Goal: Browse casually: Explore the website without a specific task or goal

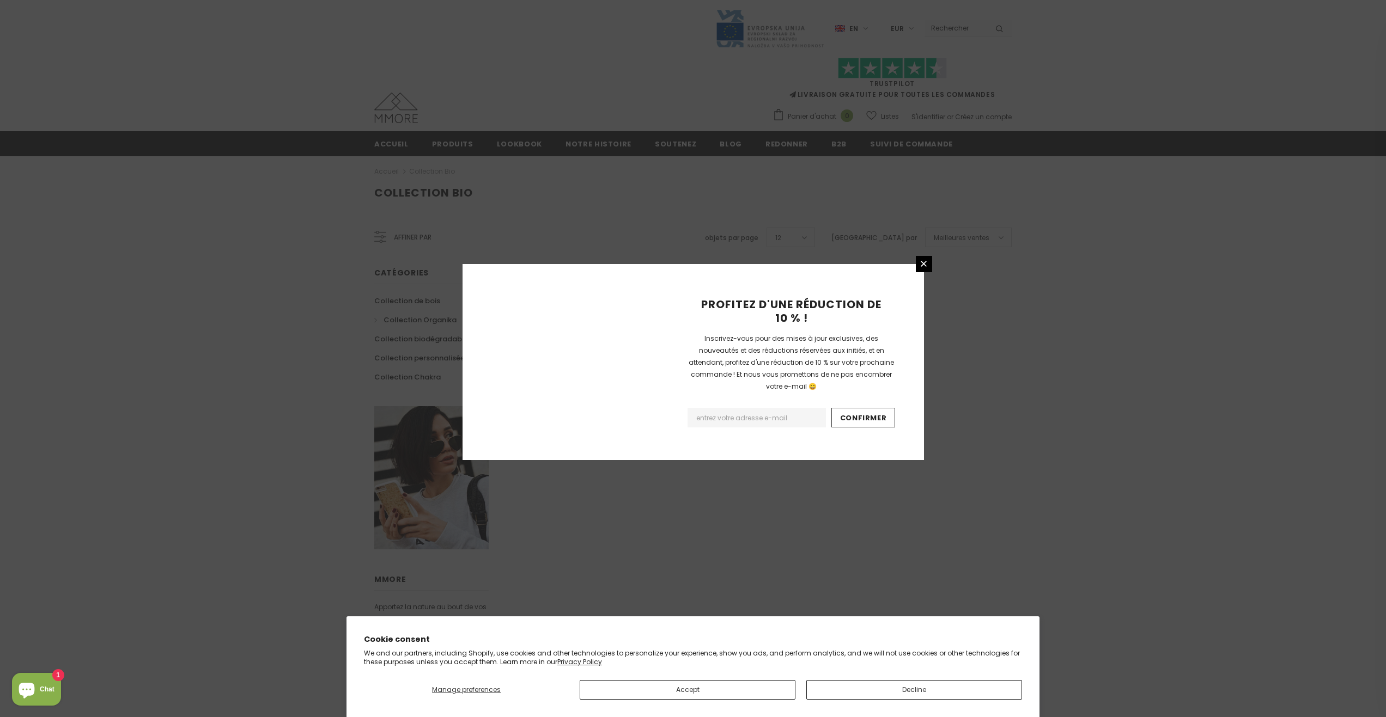
scroll to position [423, 0]
